Goal: Check status: Check status

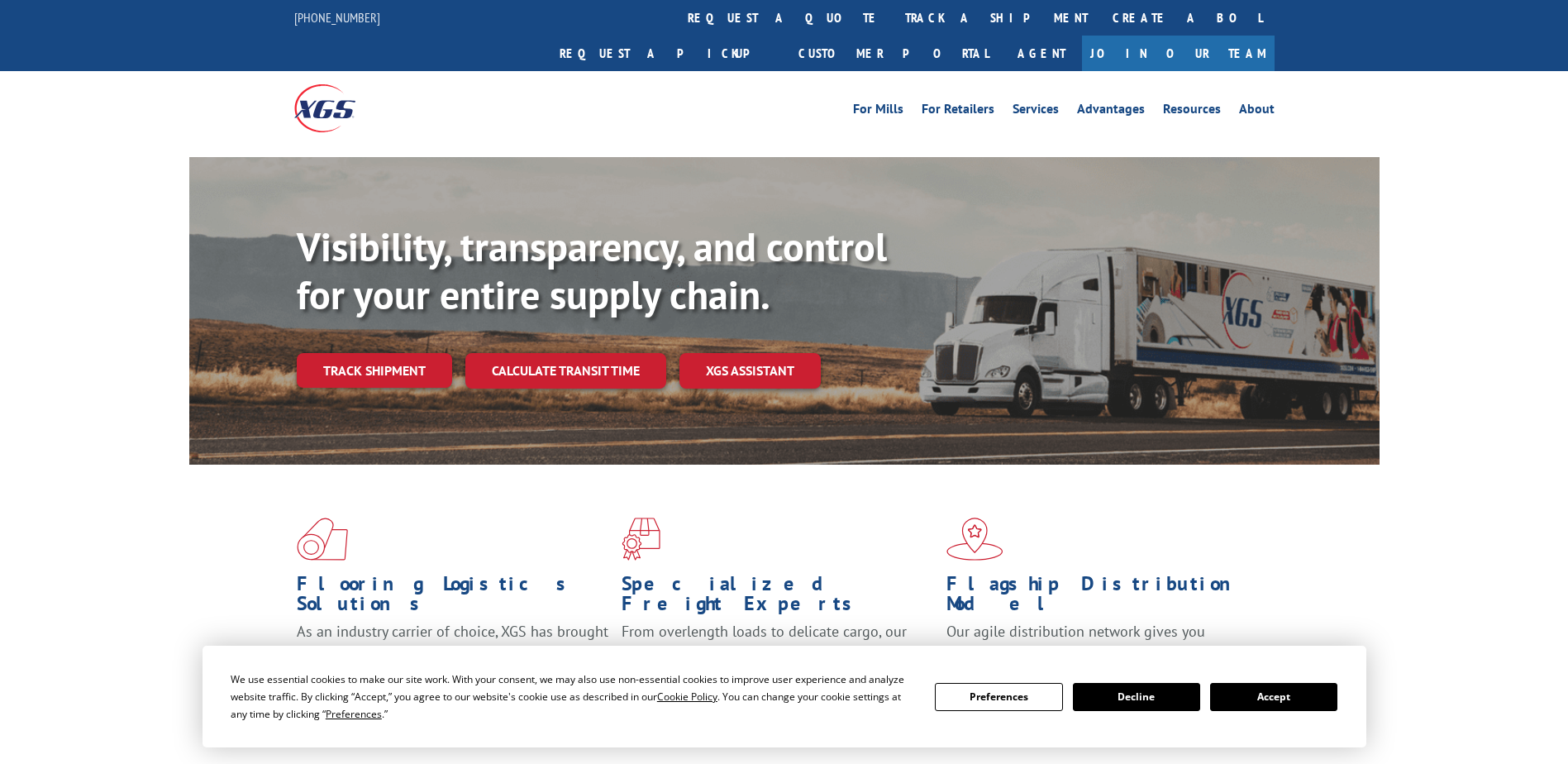
click at [357, 361] on div "Visibility, transparency, and control for your entire supply chain. Track shipm…" at bounding box center [838, 338] width 1082 height 231
click at [361, 353] on link "Track shipment" at bounding box center [374, 370] width 155 height 35
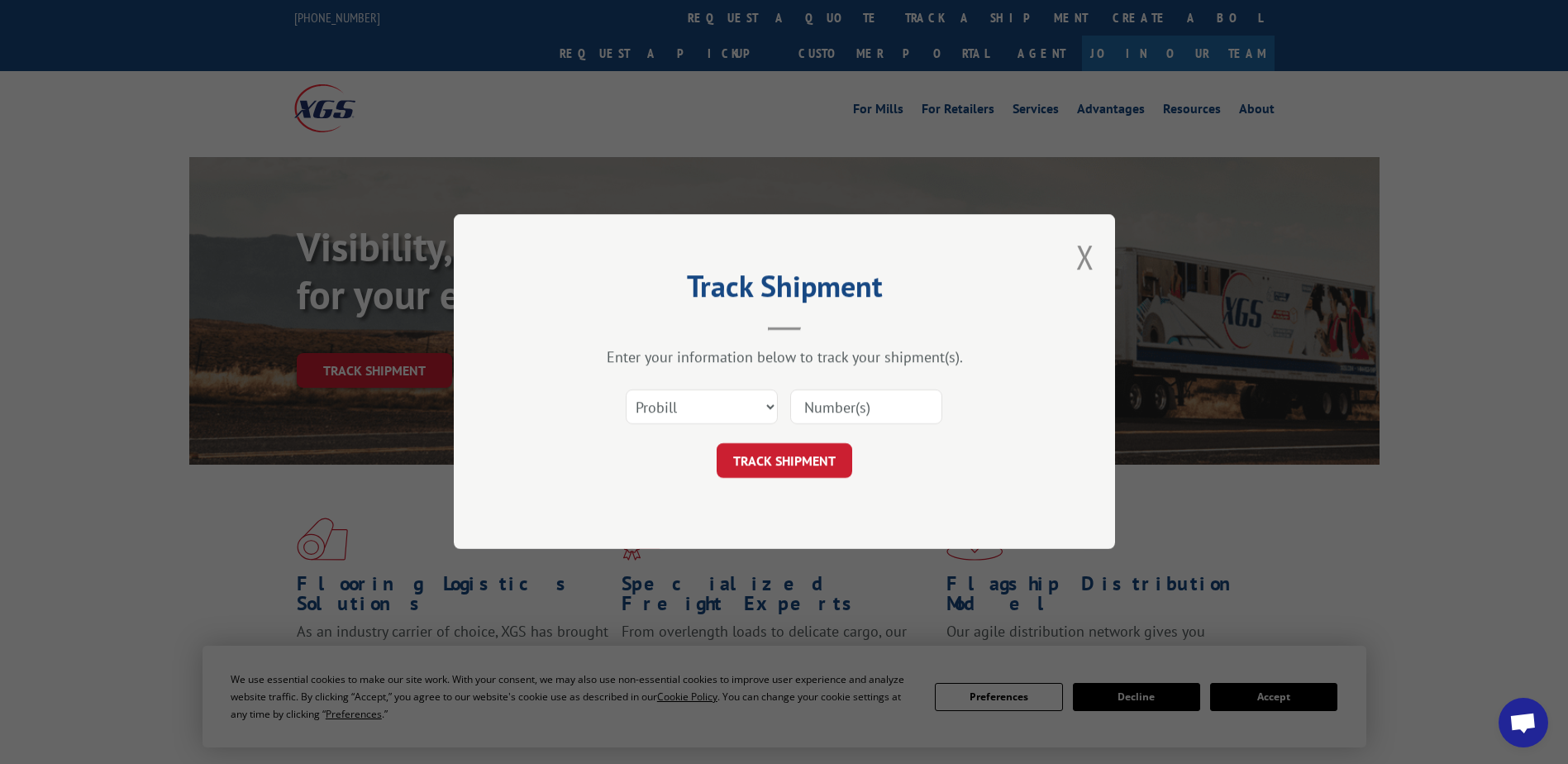
paste input "17664368"
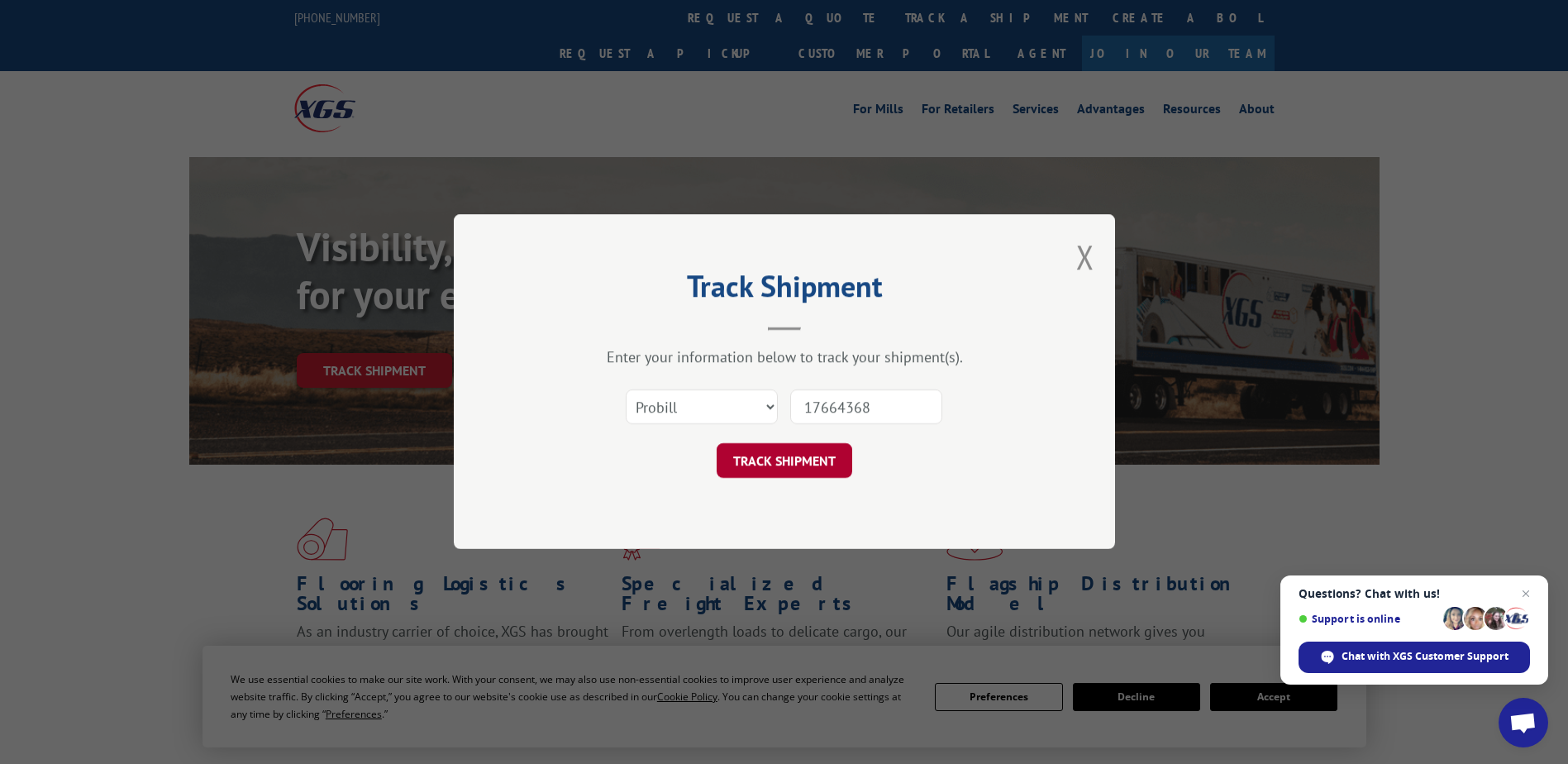
type input "17664368"
click at [794, 464] on button "TRACK SHIPMENT" at bounding box center [784, 461] width 136 height 35
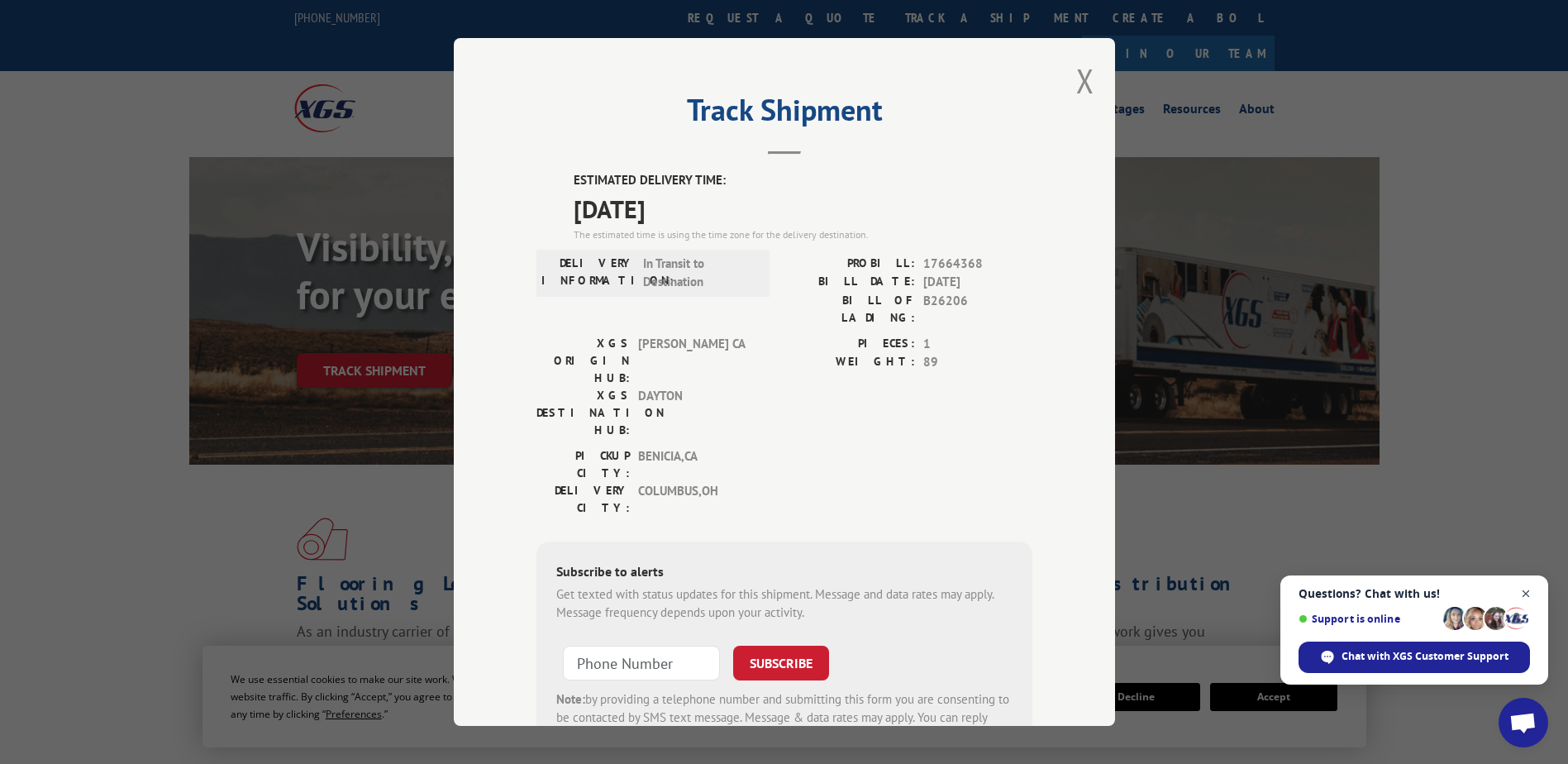
click at [1524, 594] on span "Close chat" at bounding box center [1526, 593] width 21 height 21
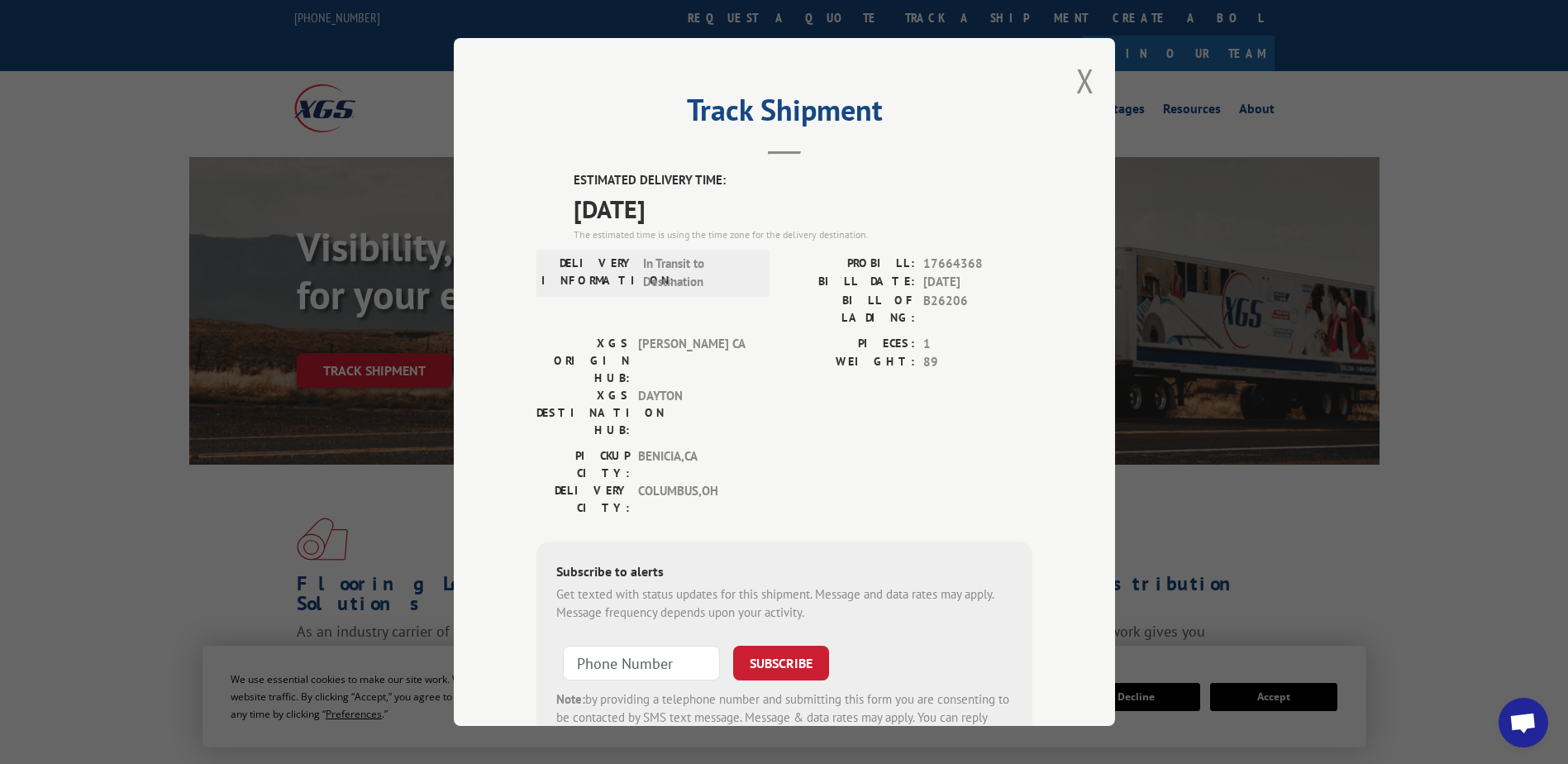
click at [1051, 356] on div "Track Shipment ESTIMATED DELIVERY TIME: [DATE] The estimated time is using the …" at bounding box center [784, 382] width 661 height 688
click at [1084, 86] on button "Close modal" at bounding box center [1085, 80] width 19 height 44
